Goal: Find specific page/section: Find specific page/section

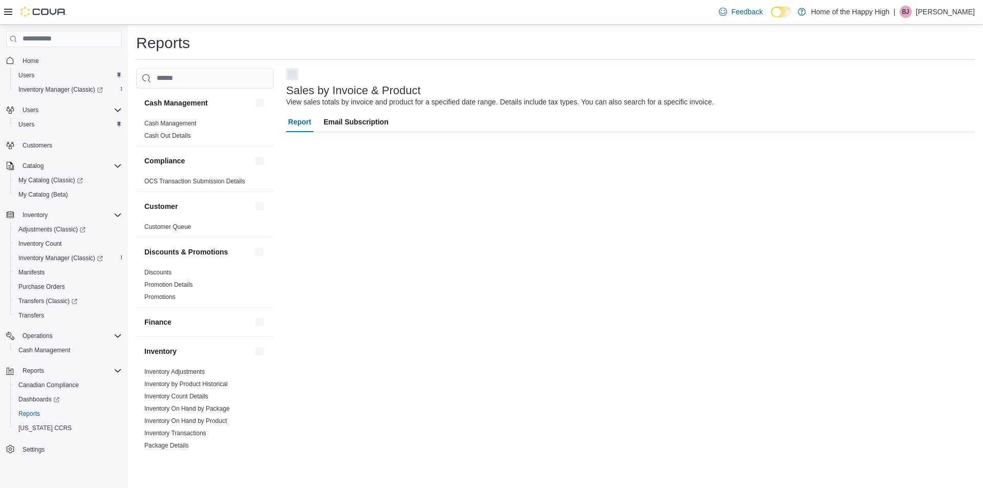
click at [910, 11] on span "BJ" at bounding box center [906, 12] width 7 height 12
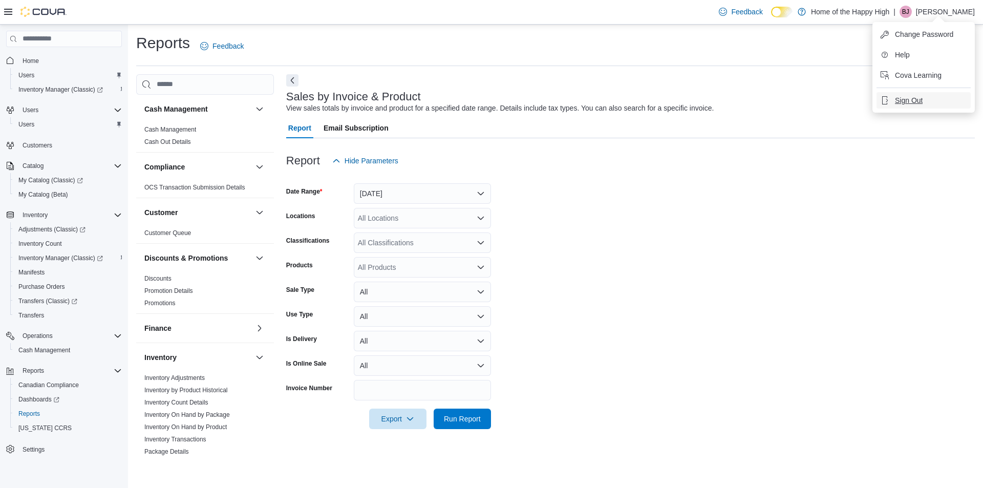
click at [896, 103] on span "Sign Out" at bounding box center [909, 100] width 28 height 10
